Goal: Information Seeking & Learning: Find specific fact

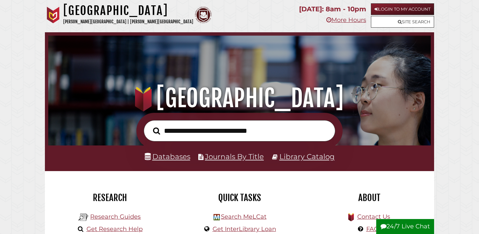
scroll to position [126, 379]
click at [405, 9] on link "Login to My Account" at bounding box center [402, 9] width 63 height 12
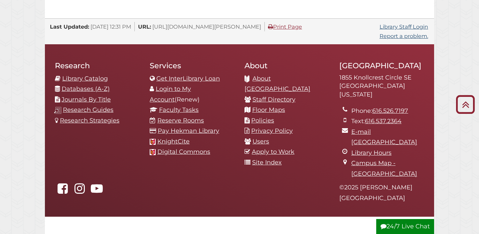
scroll to position [706, 0]
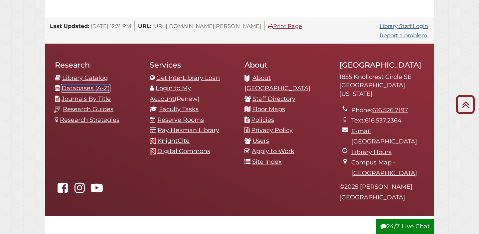
click at [92, 84] on link "Databases (A-Z)" at bounding box center [86, 87] width 48 height 7
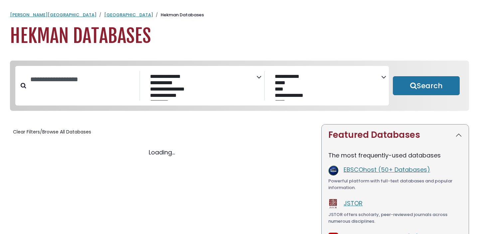
select select "Database Subject Filter"
select select "Database Vendors Filter"
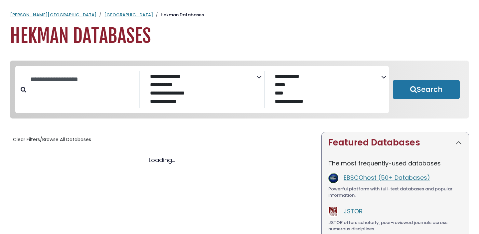
select select "Database Subject Filter"
select select "Database Vendors Filter"
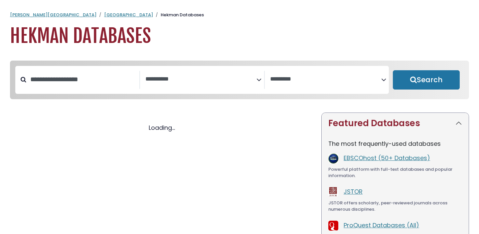
select select "Database Subject Filter"
select select "Database Vendors Filter"
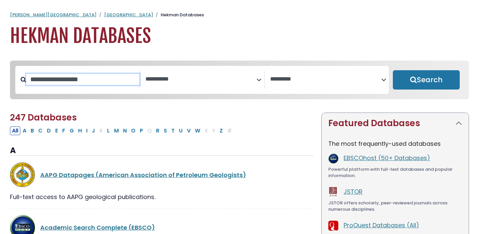
click at [95, 77] on input "Search database by title or keyword" at bounding box center [82, 79] width 113 height 11
type input "****"
click at [393, 70] on button "Search" at bounding box center [426, 79] width 67 height 19
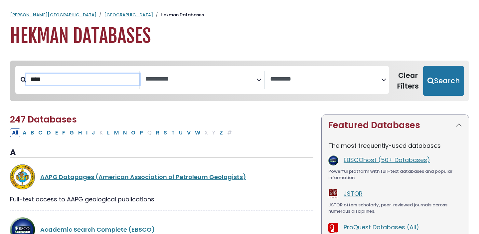
select select "Database Subject Filter"
select select "Database Vendors Filter"
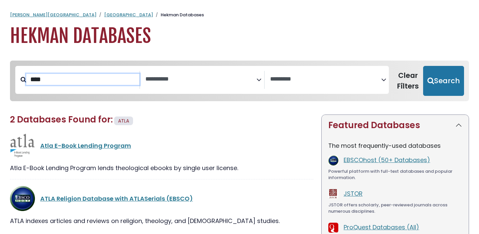
scroll to position [69, 0]
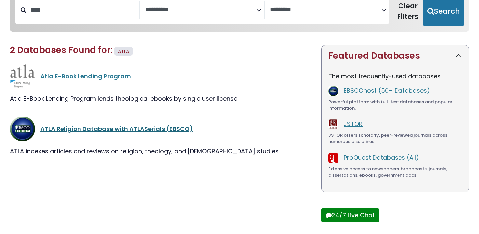
click at [101, 129] on link "ATLA Religion Database with ATLASerials (EBSCO)" at bounding box center [116, 129] width 153 height 8
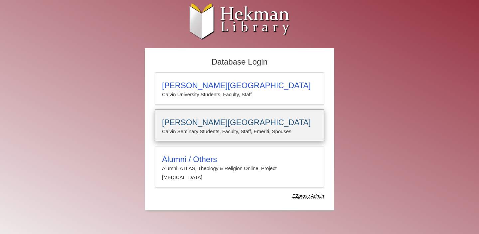
type input "**********"
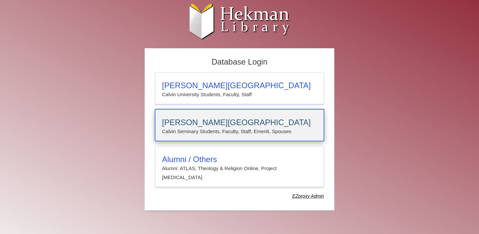
click at [231, 119] on h3 "Calvin Theological Seminary" at bounding box center [239, 122] width 155 height 9
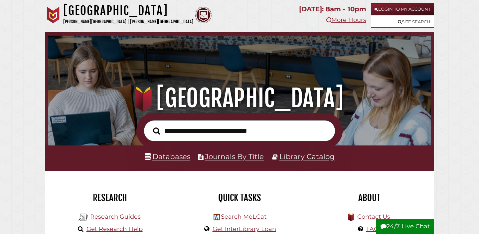
scroll to position [126, 379]
click at [253, 137] on input "text" at bounding box center [240, 131] width 192 height 22
type input "**********"
click at [150, 125] on button "Search" at bounding box center [157, 130] width 14 height 11
